Goal: Transaction & Acquisition: Purchase product/service

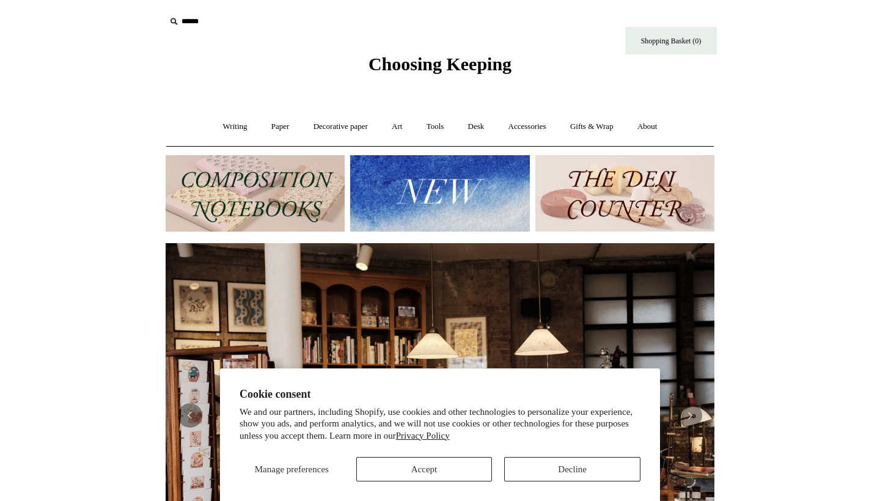
click at [487, 191] on img at bounding box center [439, 193] width 179 height 76
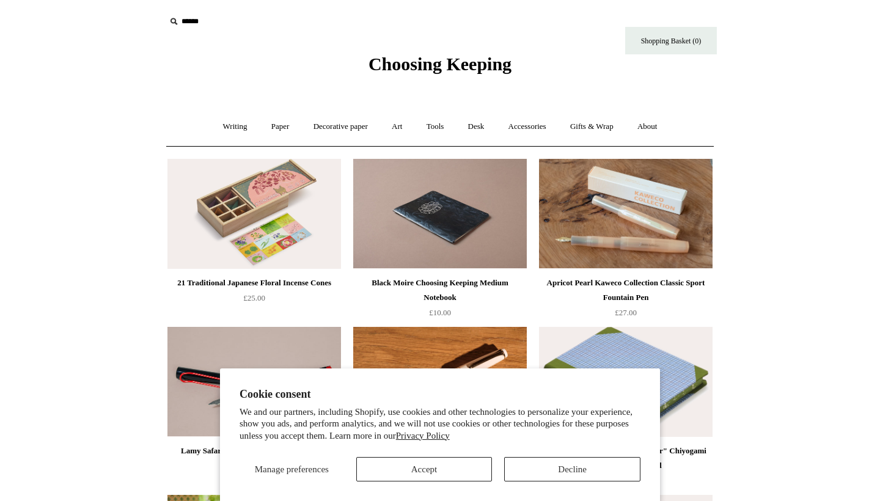
click at [570, 471] on button "Decline" at bounding box center [572, 469] width 136 height 24
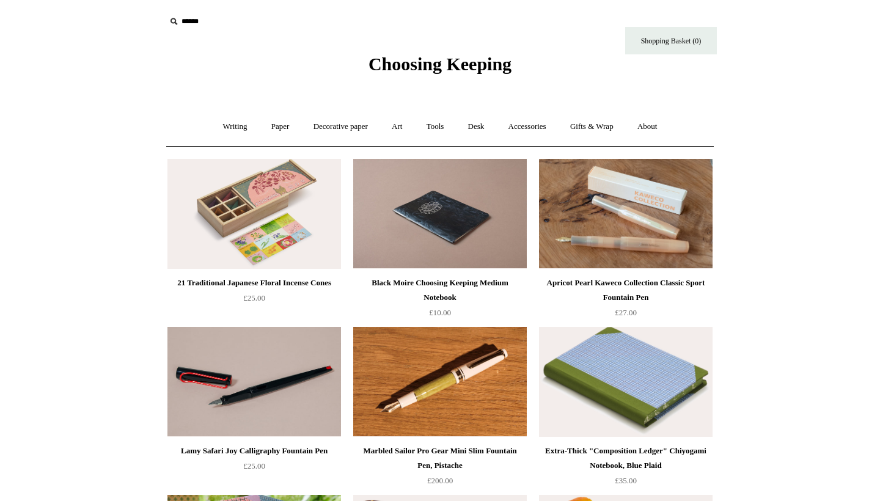
click at [369, 65] on span "Choosing Keeping" at bounding box center [440, 64] width 143 height 20
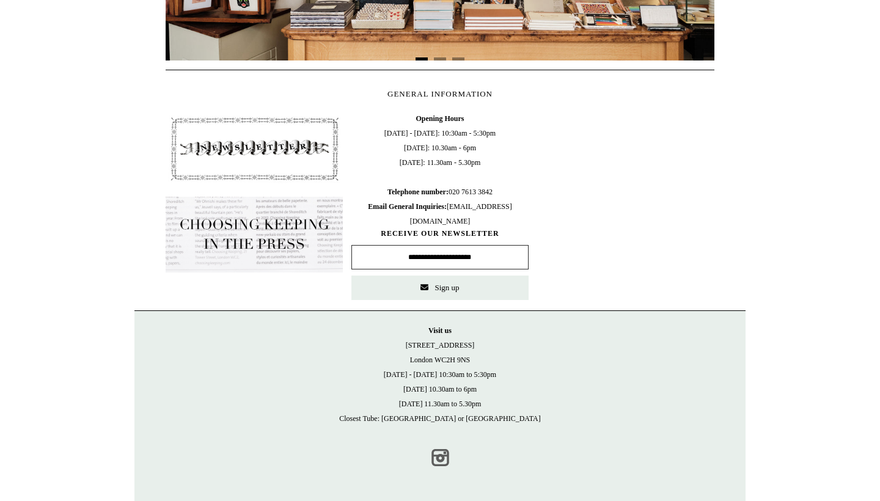
click at [441, 459] on link "Instagram" at bounding box center [440, 457] width 27 height 27
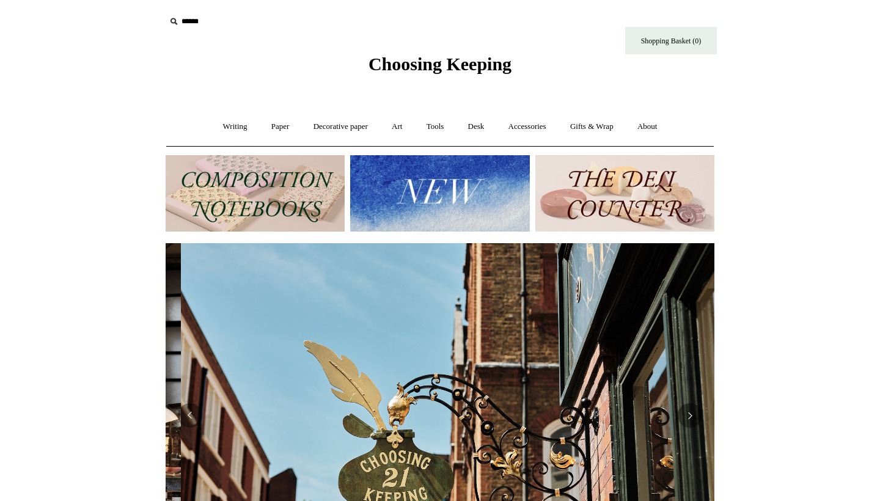
scroll to position [0, 549]
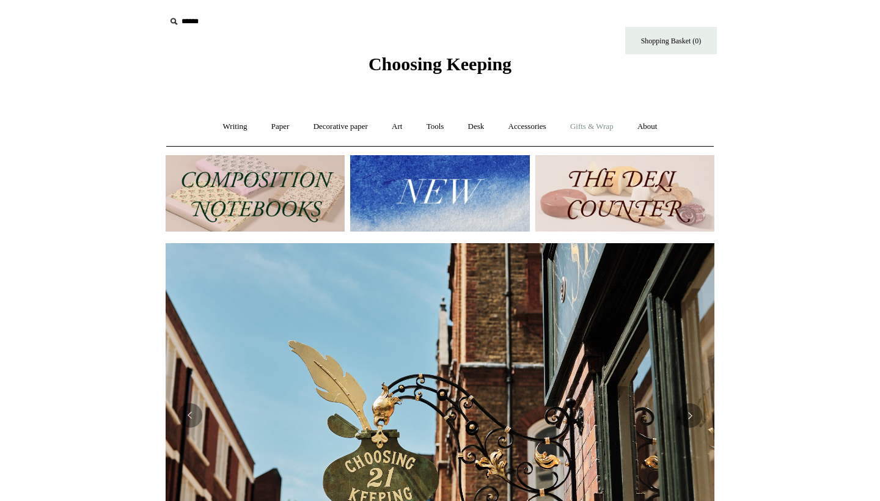
click at [607, 125] on link "Gifts & Wrap +" at bounding box center [591, 127] width 65 height 32
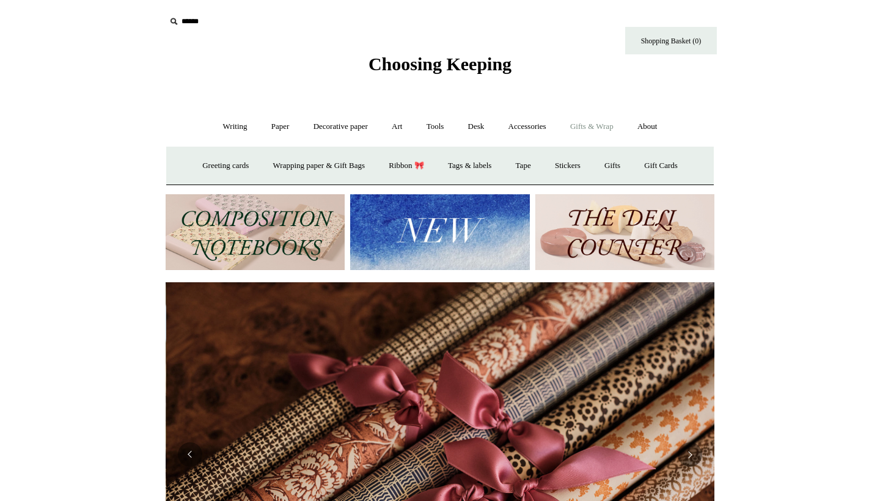
scroll to position [0, 1098]
click at [575, 172] on link "Stickers" at bounding box center [568, 166] width 48 height 32
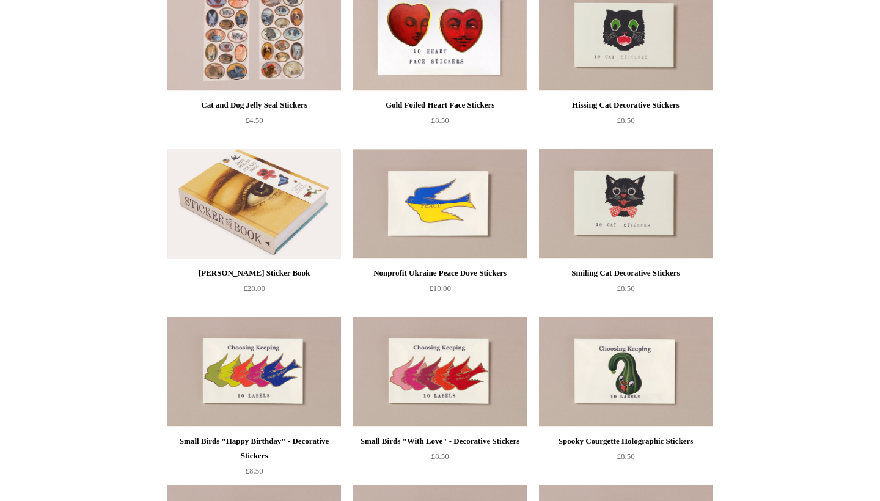
scroll to position [179, 0]
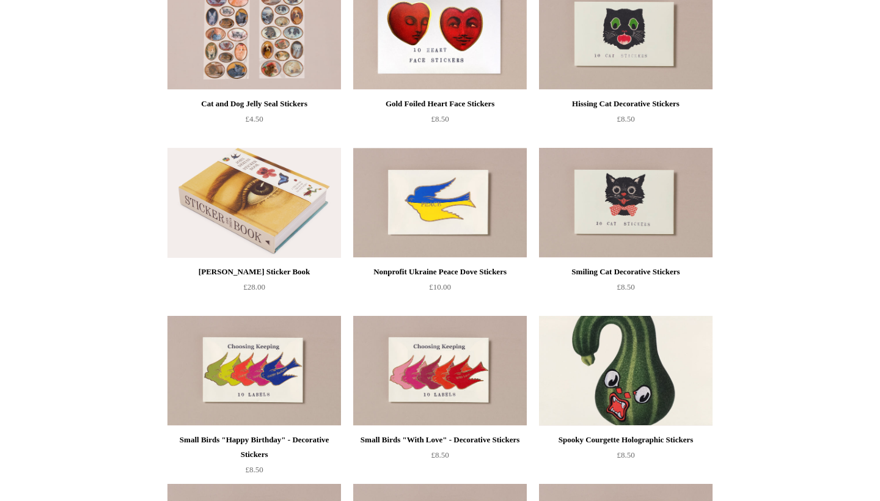
click at [664, 377] on img at bounding box center [626, 371] width 174 height 110
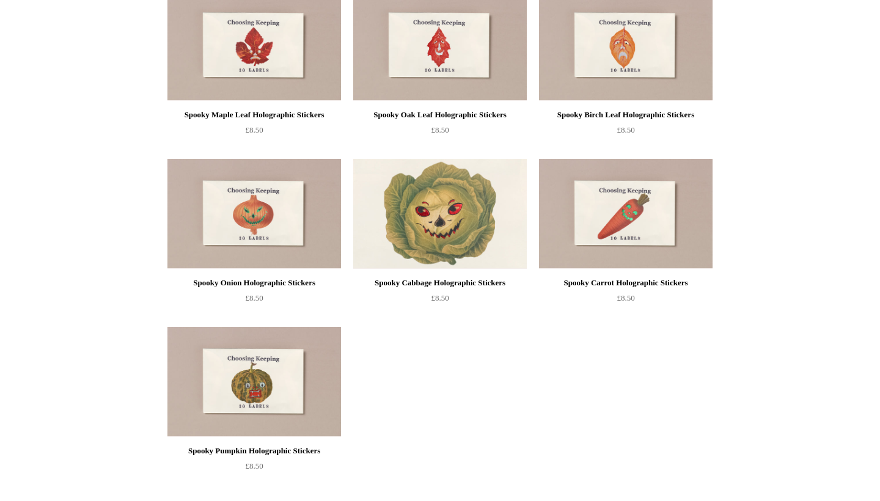
scroll to position [674, 0]
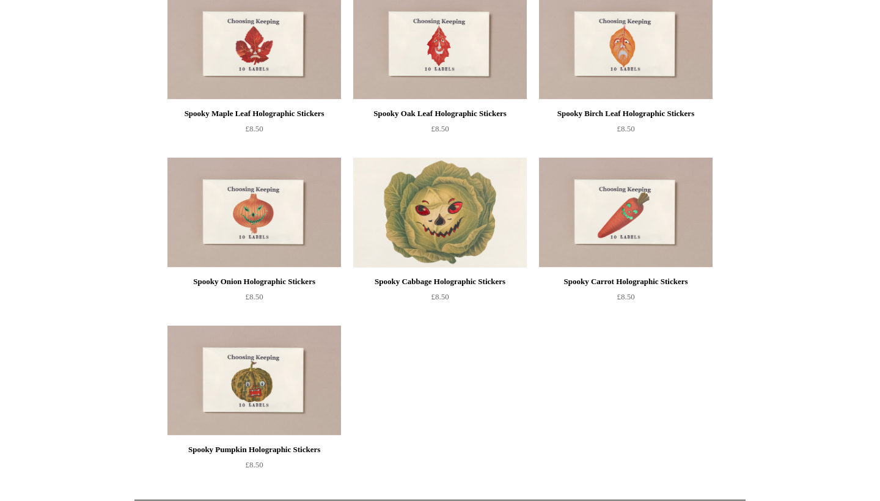
click at [486, 241] on img at bounding box center [440, 213] width 174 height 110
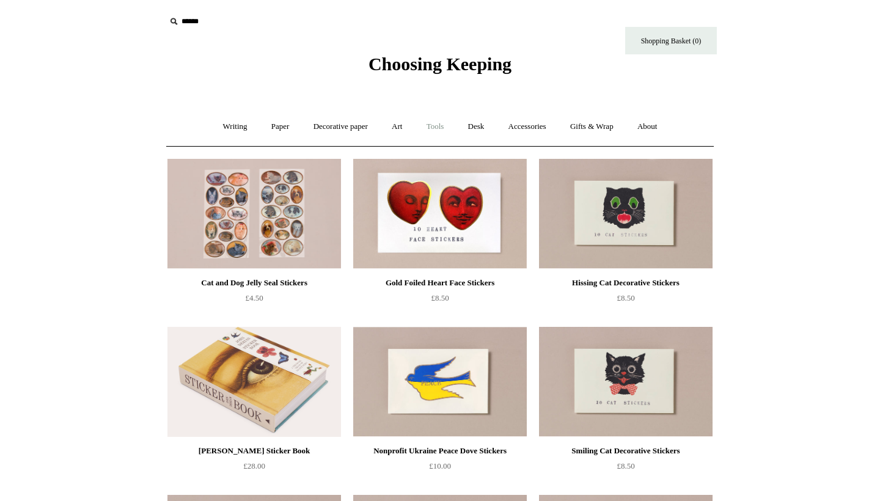
scroll to position [0, 0]
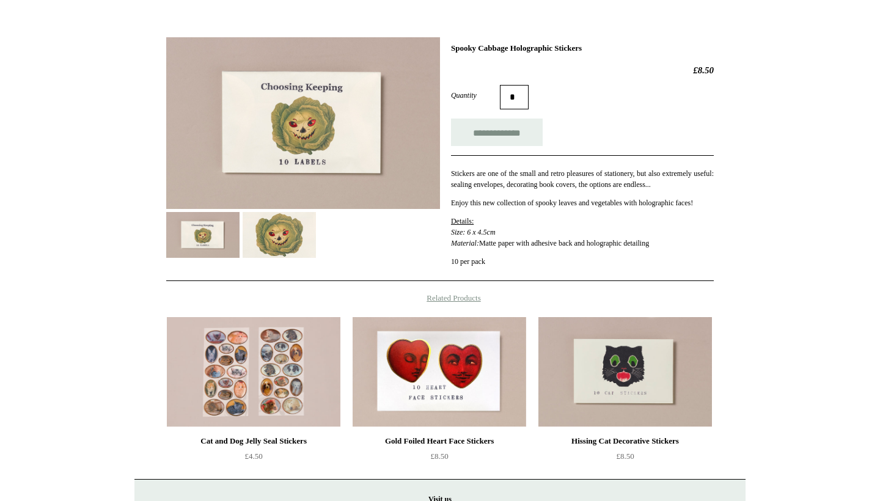
scroll to position [152, 0]
